Goal: Navigation & Orientation: Find specific page/section

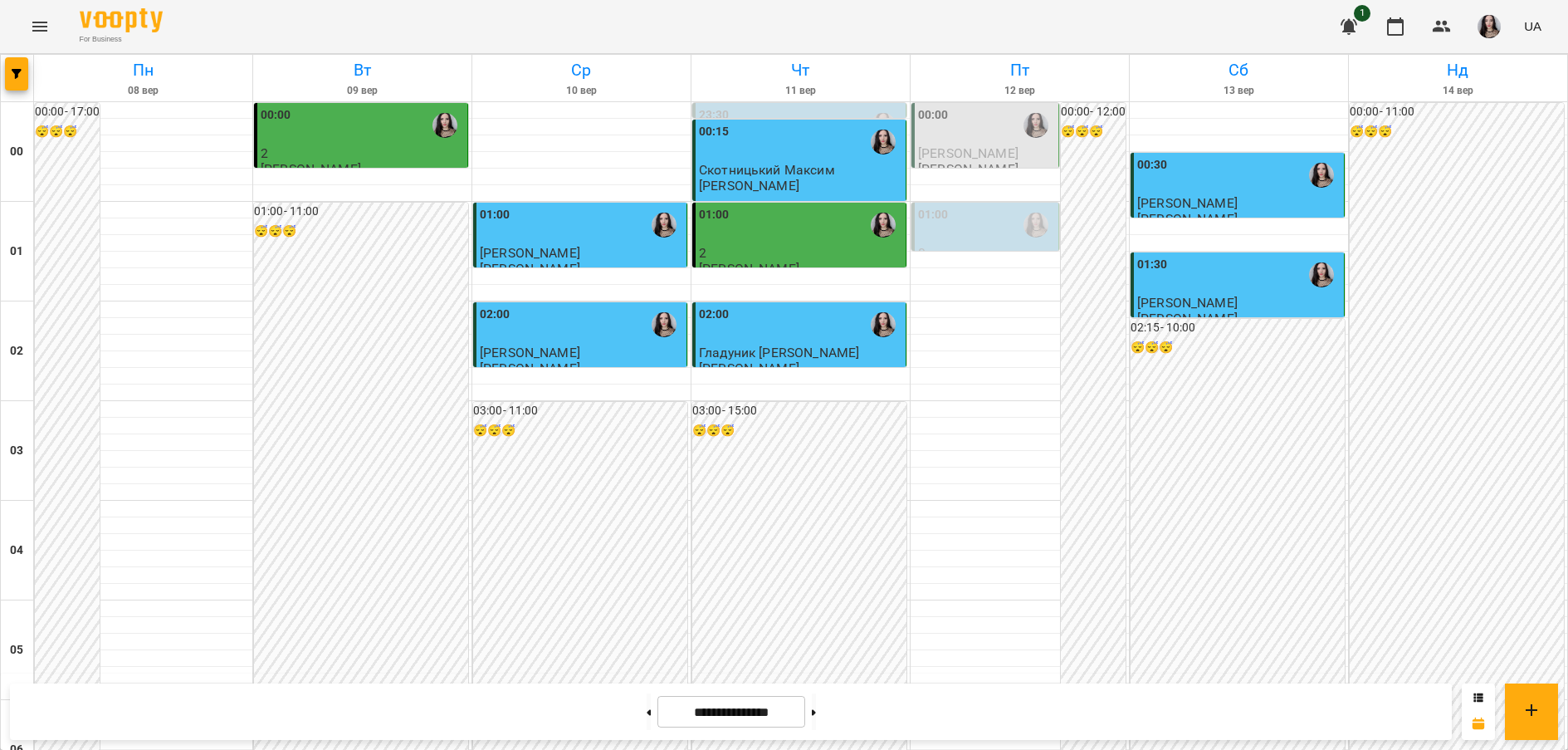
scroll to position [1818, 0]
click at [36, 21] on icon "Menu" at bounding box center [40, 26] width 15 height 10
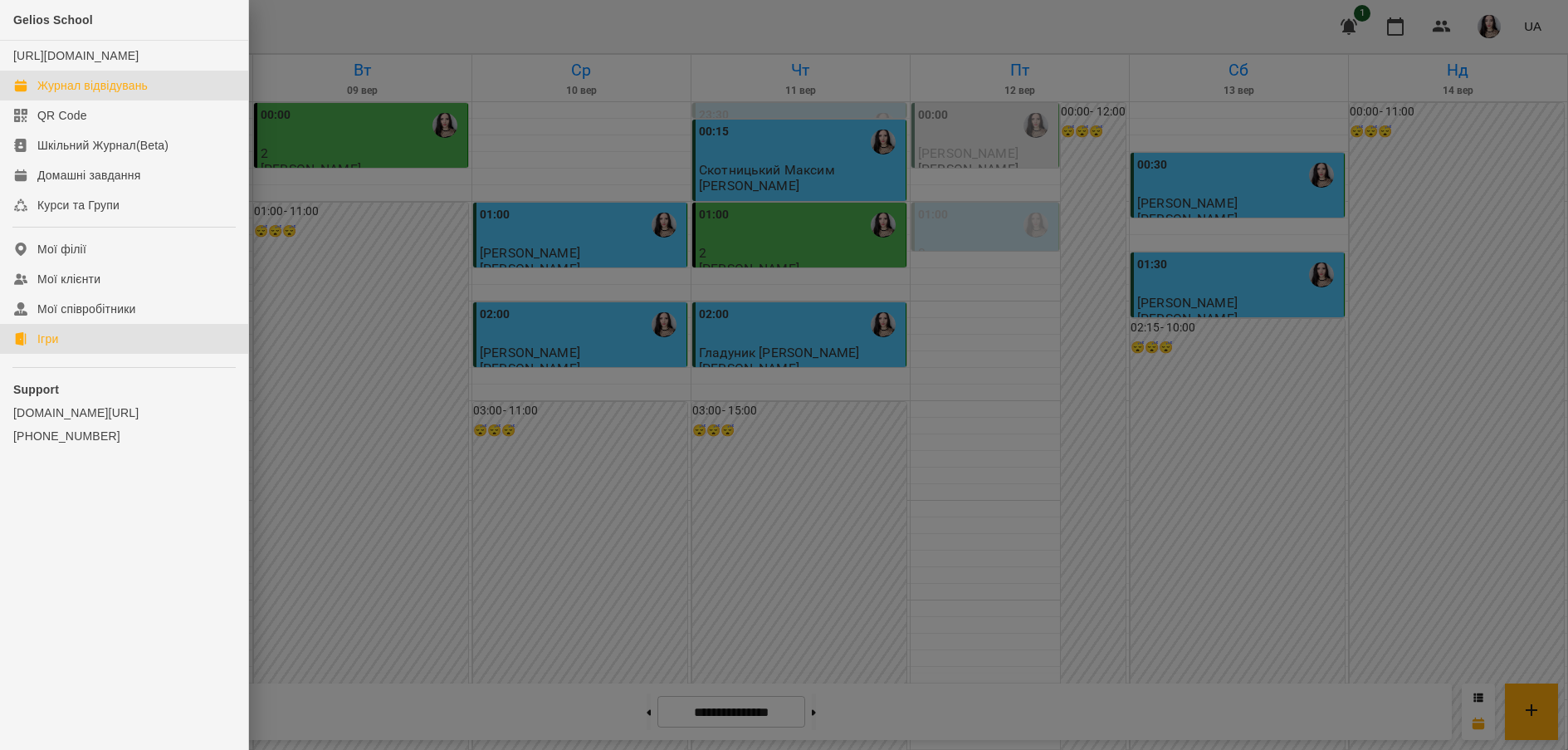
click at [77, 354] on link "Ігри" at bounding box center [124, 339] width 248 height 30
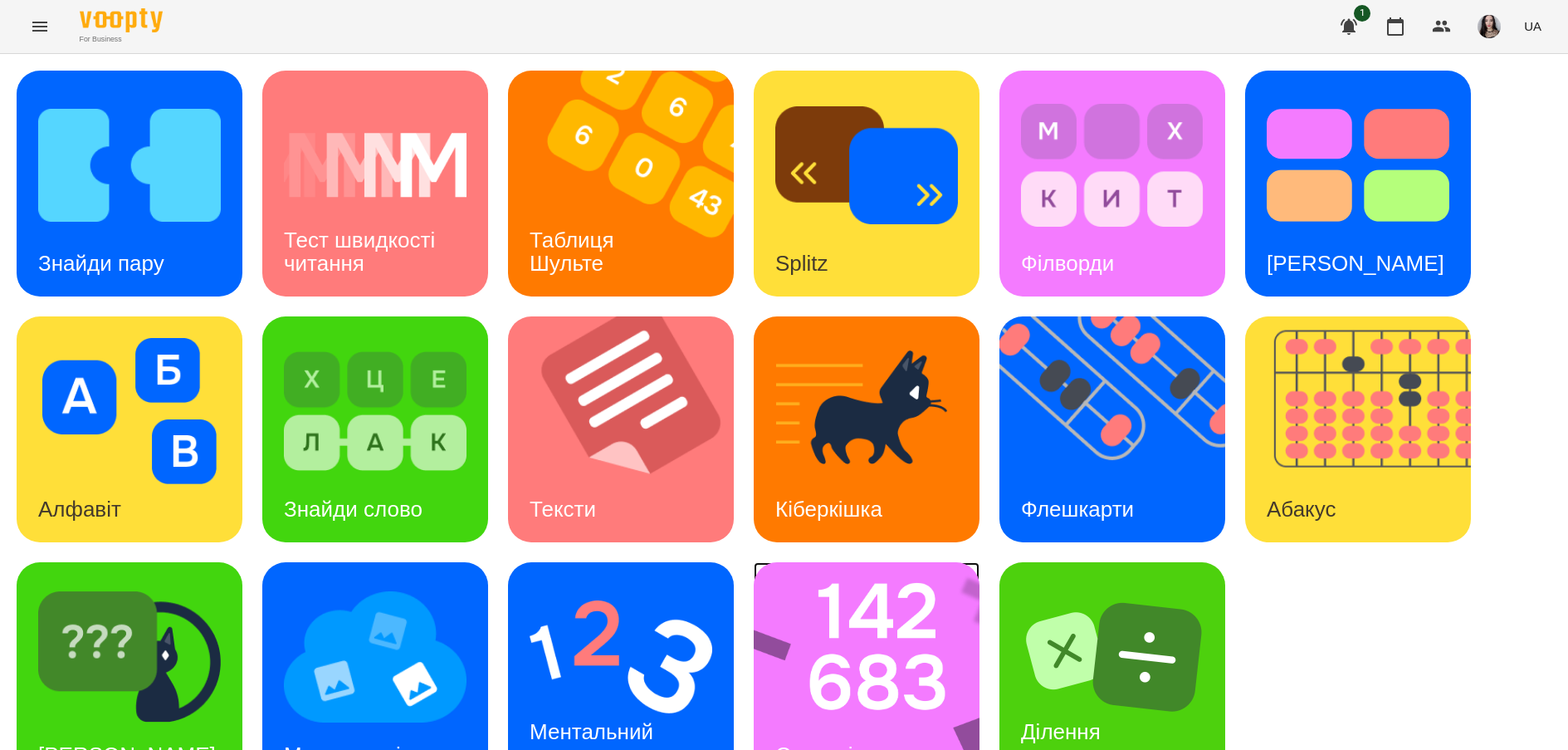
click at [873, 650] on img at bounding box center [877, 675] width 247 height 226
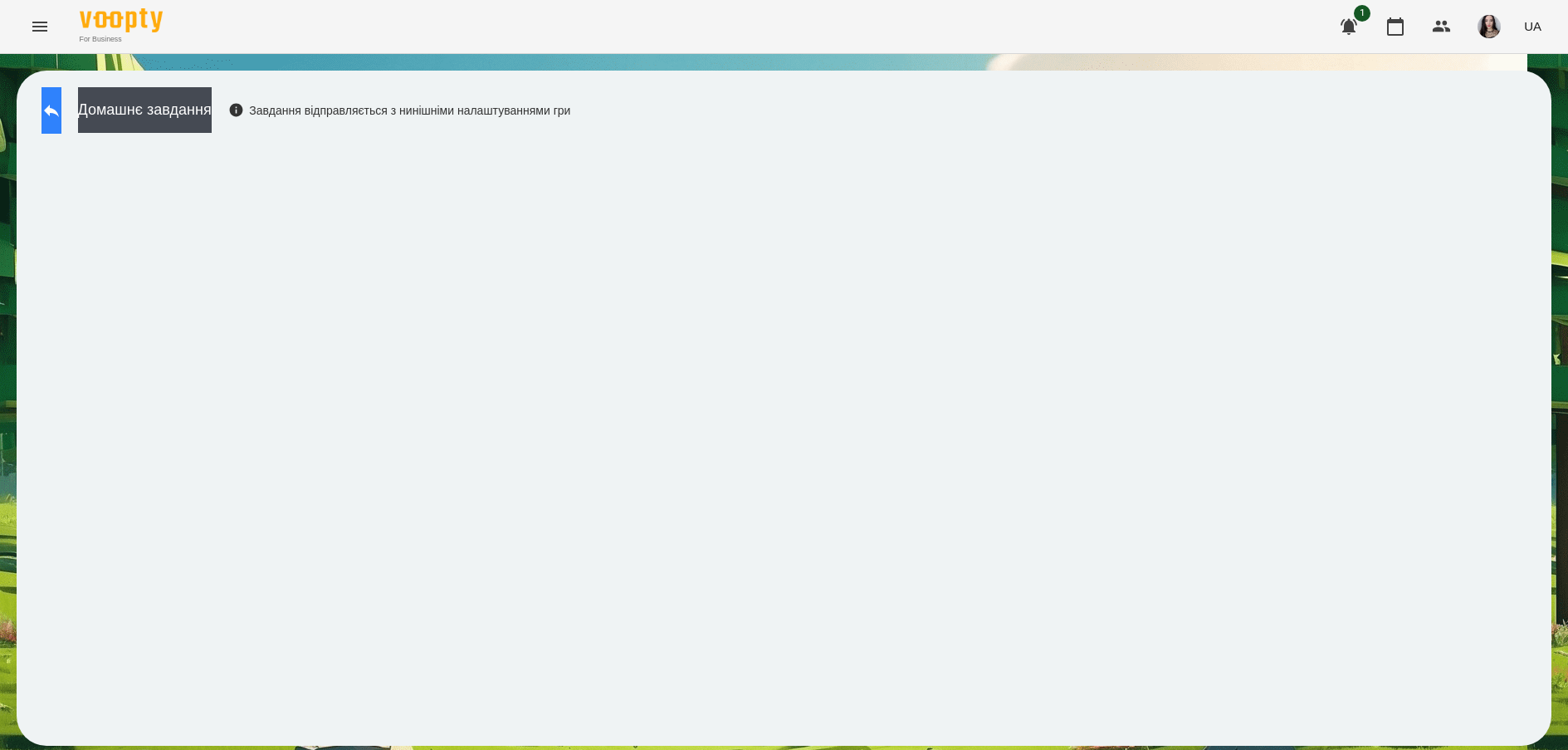
click at [48, 107] on button at bounding box center [52, 110] width 20 height 46
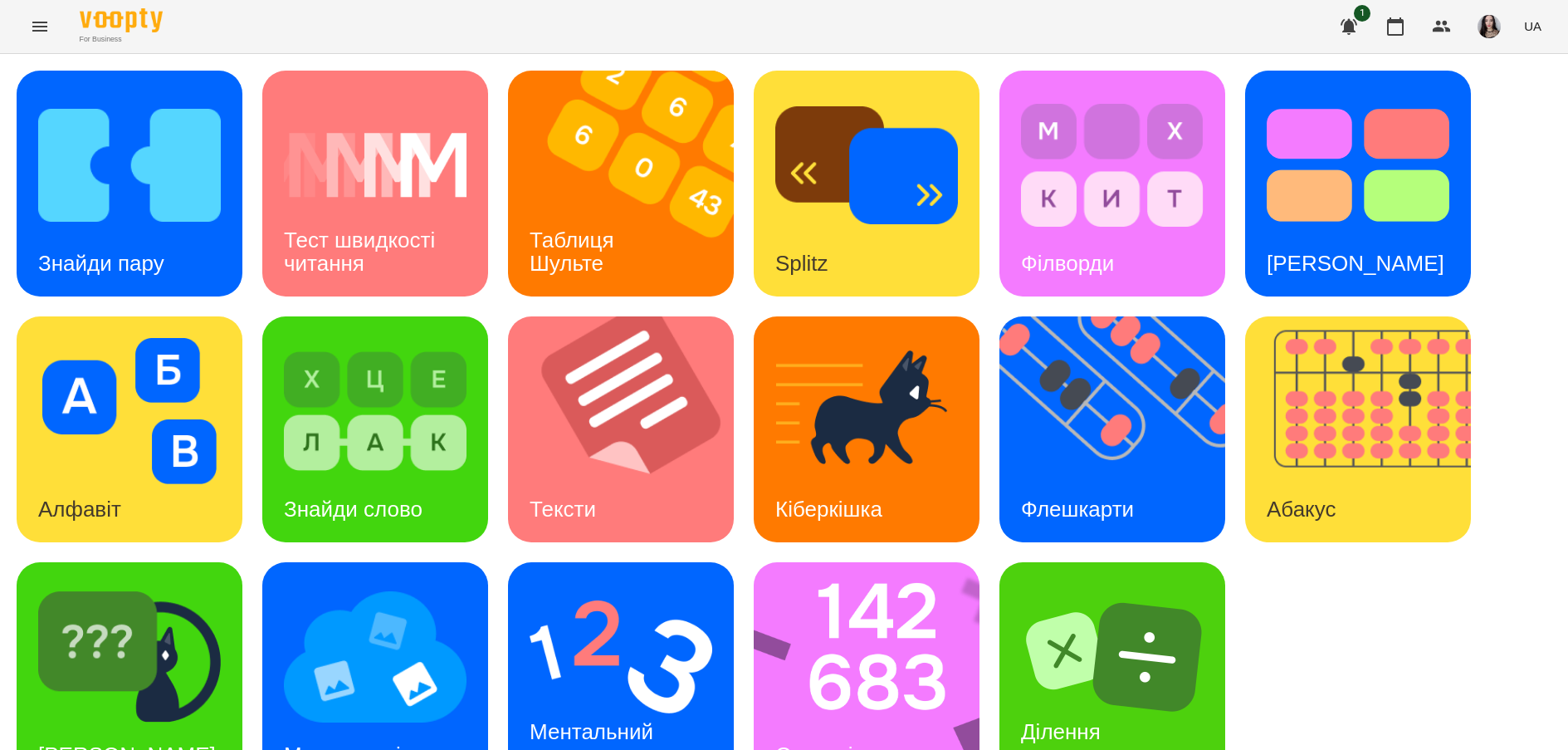
scroll to position [55, 0]
click at [843, 563] on img at bounding box center [877, 675] width 247 height 226
